Goal: Information Seeking & Learning: Learn about a topic

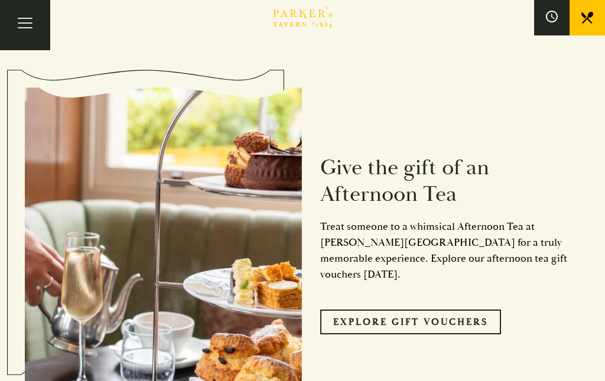
scroll to position [864, 0]
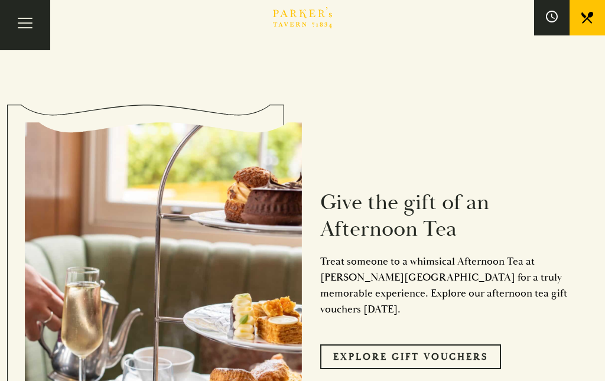
click at [23, 24] on button "Toggle navigation" at bounding box center [25, 25] width 50 height 50
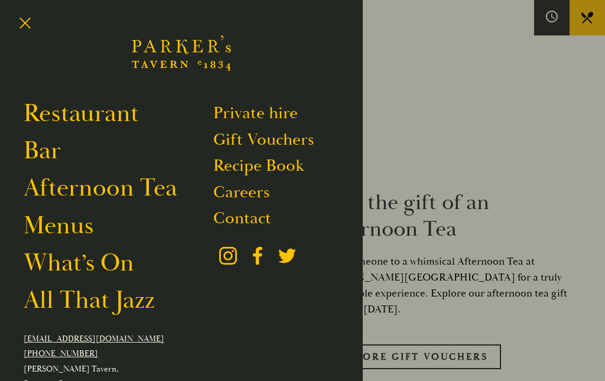
click at [231, 163] on link "Recipe Book" at bounding box center [258, 165] width 91 height 21
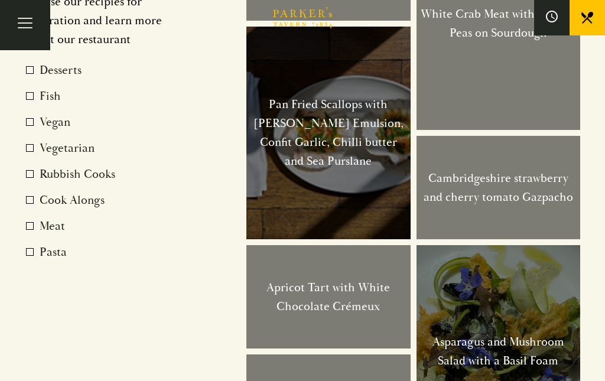
scroll to position [810, 0]
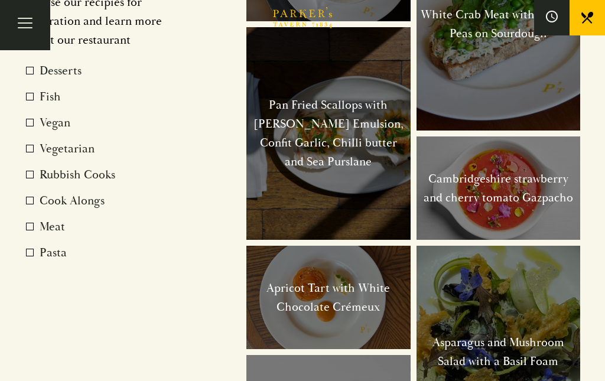
click at [51, 80] on label "Desserts" at bounding box center [108, 70] width 165 height 19
click at [42, 63] on input "Desserts" at bounding box center [42, 63] width 0 height 0
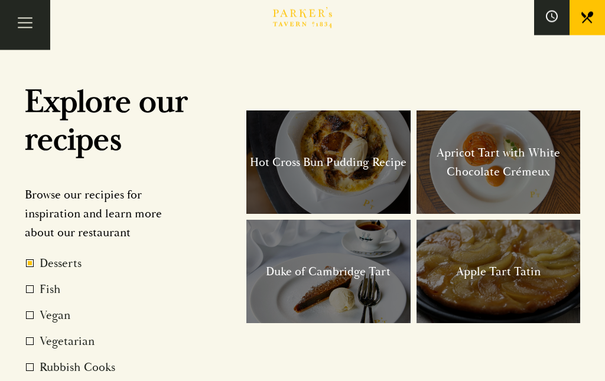
scroll to position [599, 0]
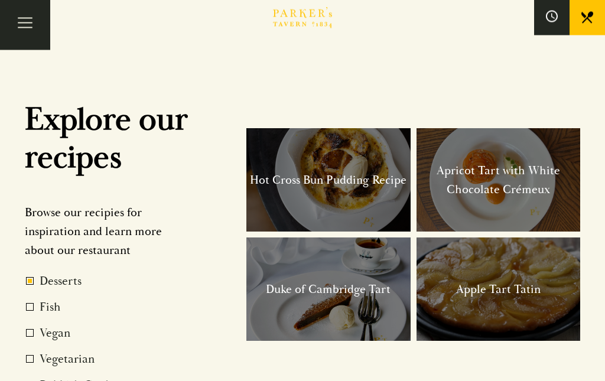
click at [278, 190] on h3 "Hot Cross Bun Pudding Recipe" at bounding box center [328, 180] width 157 height 19
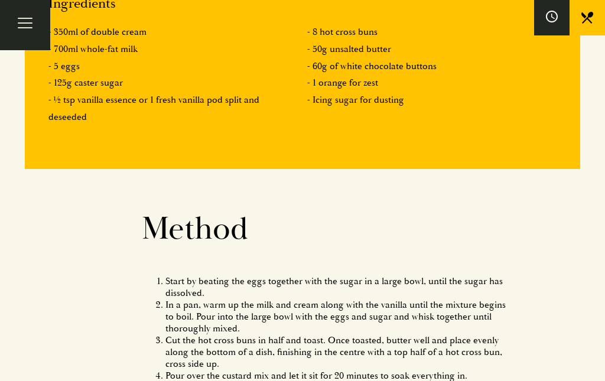
scroll to position [635, 0]
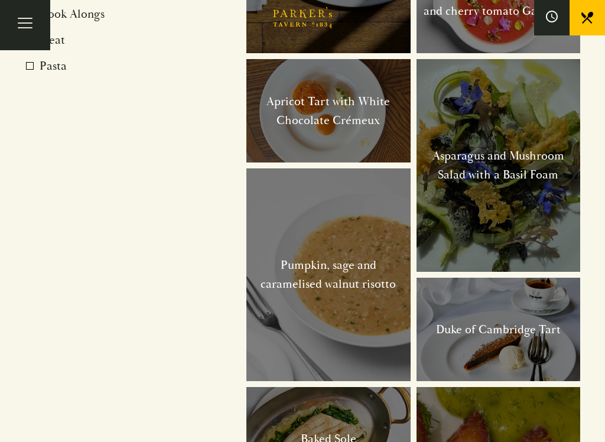
scroll to position [1058, 0]
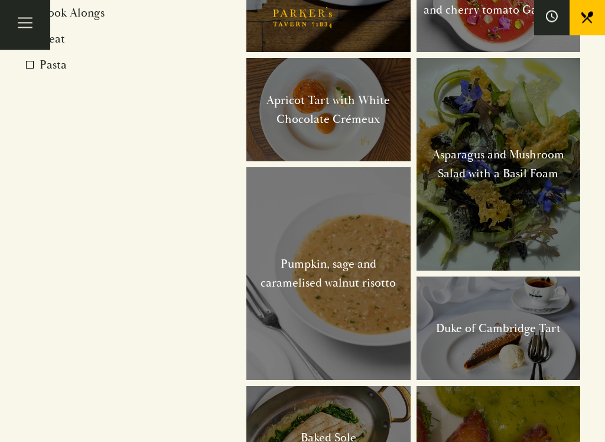
click at [516, 339] on h3 "Duke of Cambridge Tart" at bounding box center [498, 329] width 125 height 19
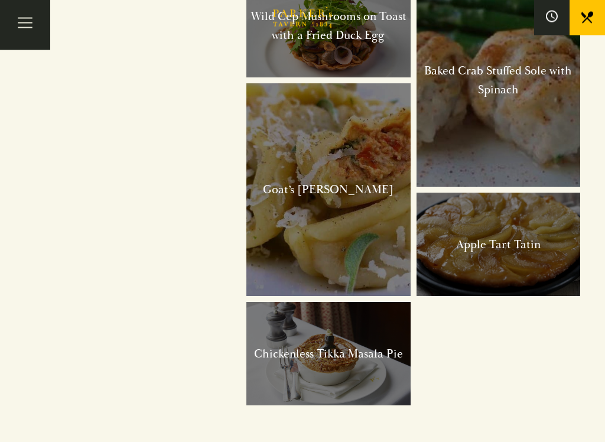
scroll to position [1803, 0]
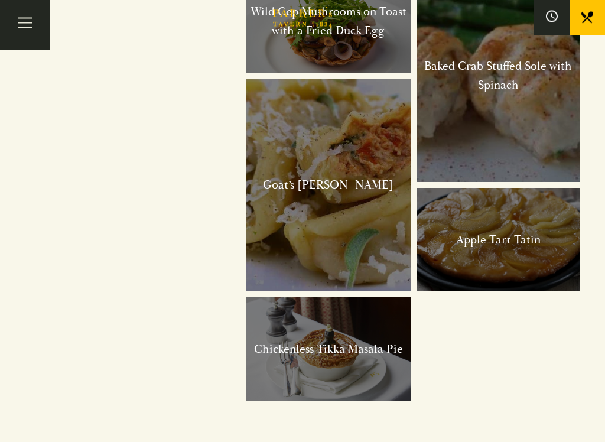
click at [532, 292] on div "Apple Tart Tatin" at bounding box center [499, 240] width 164 height 103
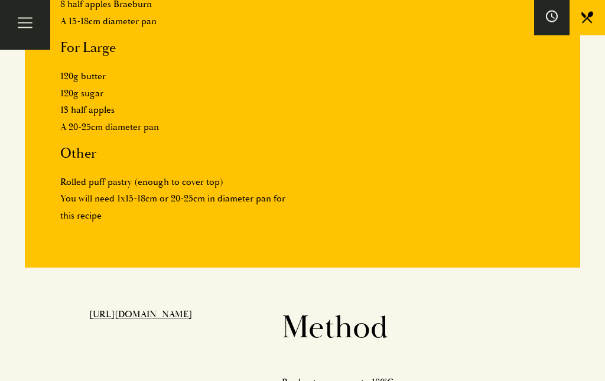
scroll to position [758, 0]
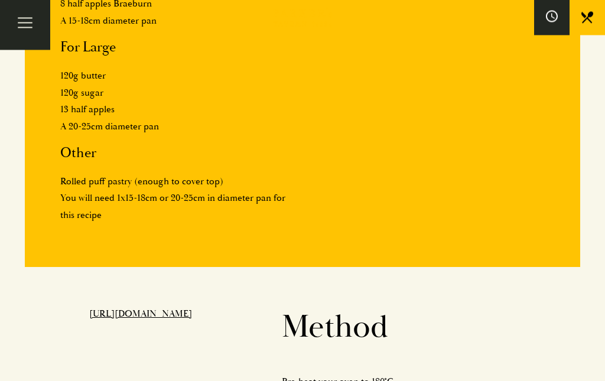
click at [139, 309] on link "[URL][DOMAIN_NAME]" at bounding box center [140, 315] width 103 height 12
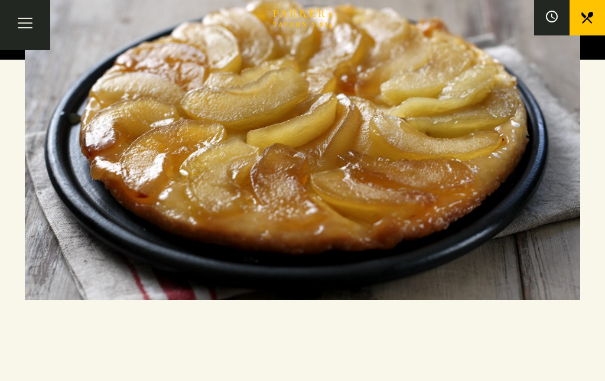
scroll to position [121, 0]
